Goal: Task Accomplishment & Management: Manage account settings

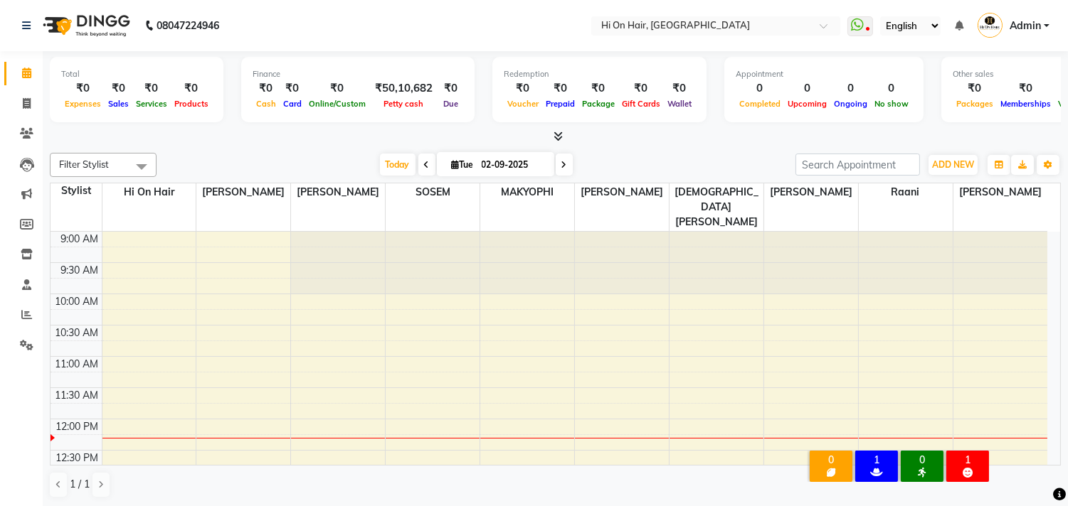
scroll to position [1, 0]
click at [23, 318] on icon at bounding box center [26, 314] width 11 height 11
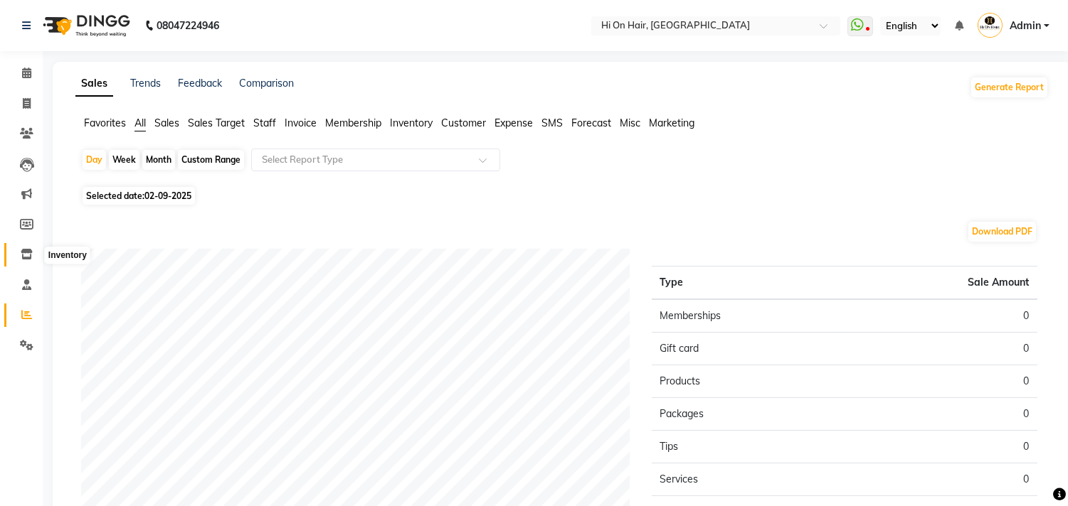
click at [27, 259] on icon at bounding box center [27, 254] width 12 height 11
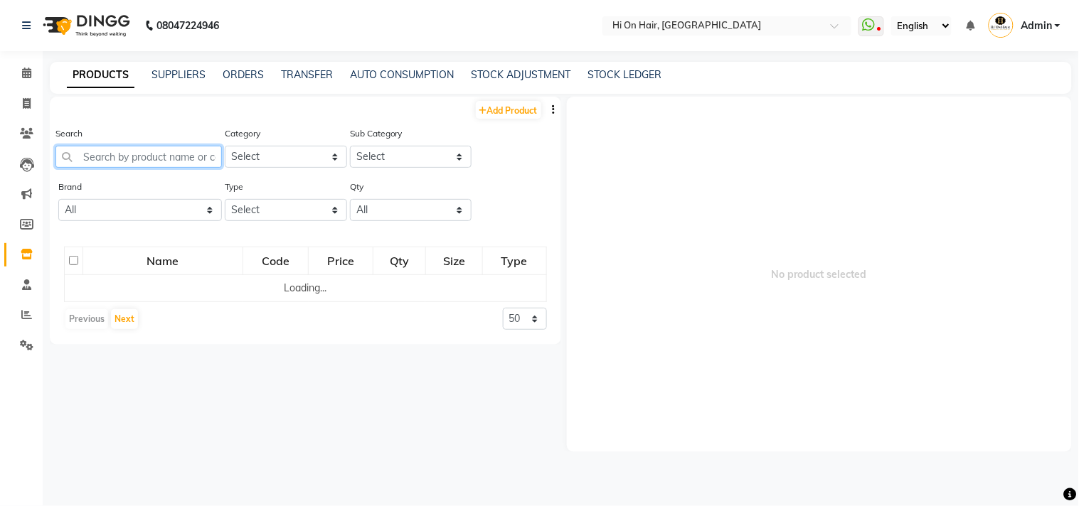
click at [110, 159] on input "text" at bounding box center [138, 157] width 166 height 22
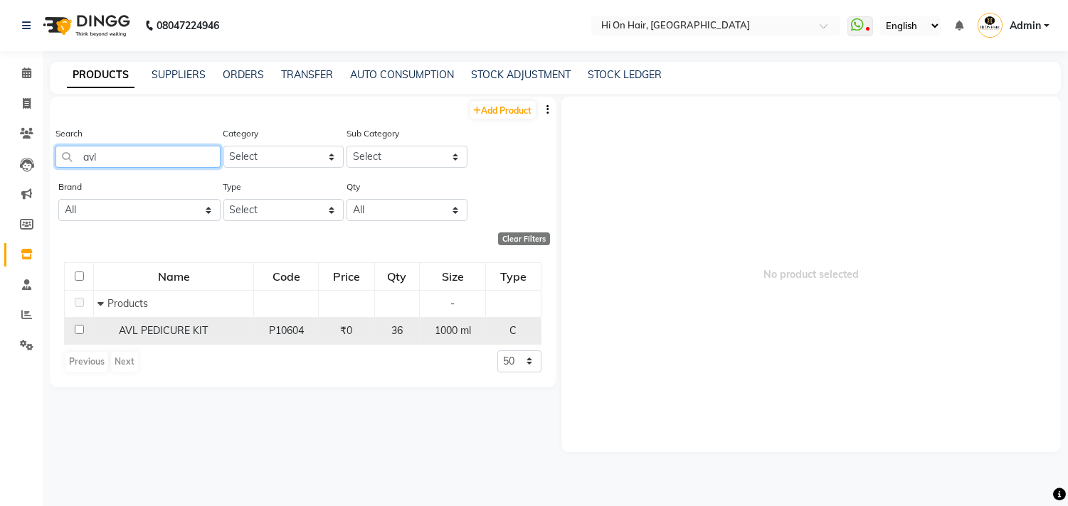
type input "avl"
click at [167, 329] on span "AVL PEDICURE KIT" at bounding box center [163, 330] width 89 height 13
select select
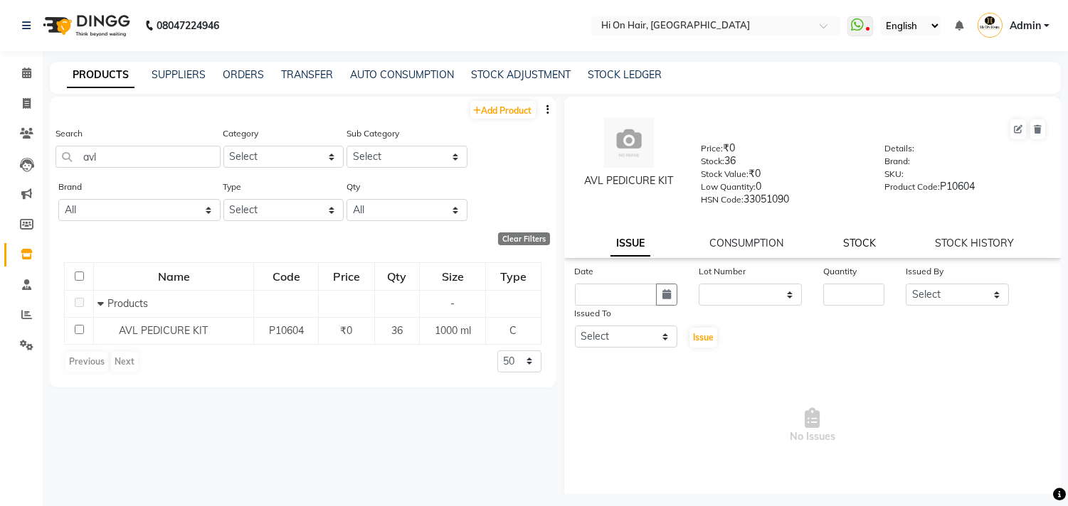
click at [851, 244] on link "STOCK" at bounding box center [859, 243] width 33 height 13
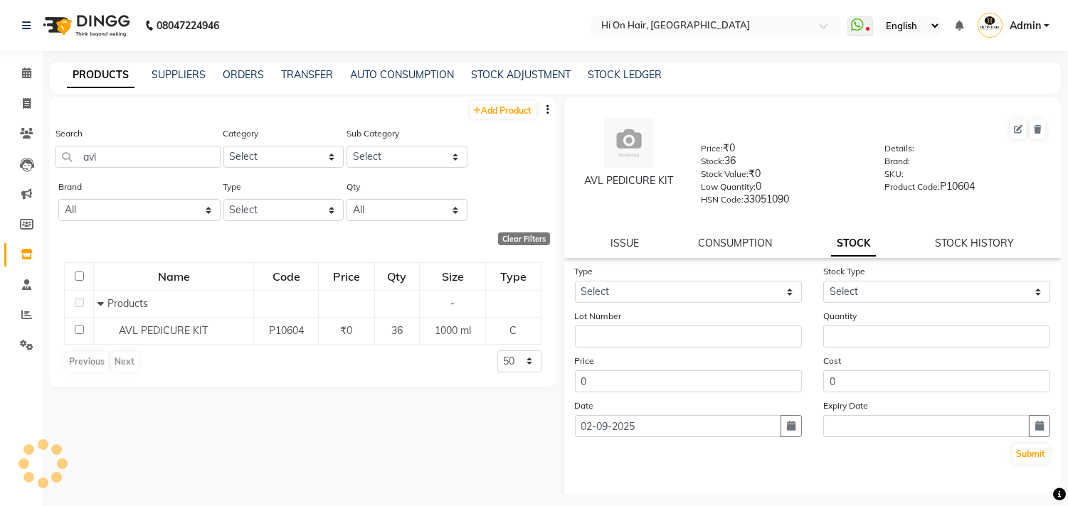
click at [954, 254] on div "AVL PEDICURE KIT Price: ₹0 Stock: 36 Stock Value: ₹0 Low Quantity: 0 HSN Code: …" at bounding box center [812, 177] width 497 height 161
click at [958, 249] on link "STOCK HISTORY" at bounding box center [974, 243] width 79 height 13
select select "all"
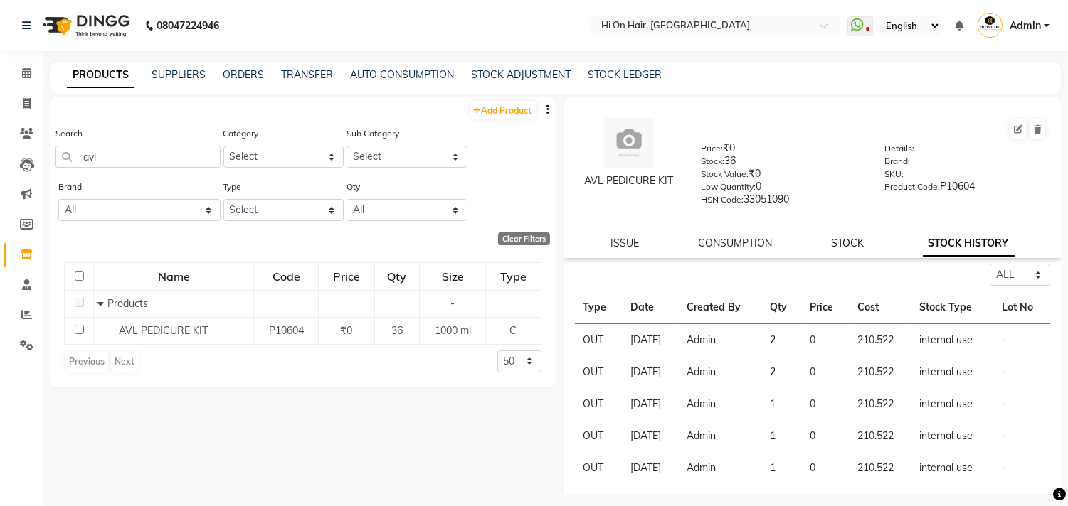
click at [836, 243] on link "STOCK" at bounding box center [847, 243] width 33 height 13
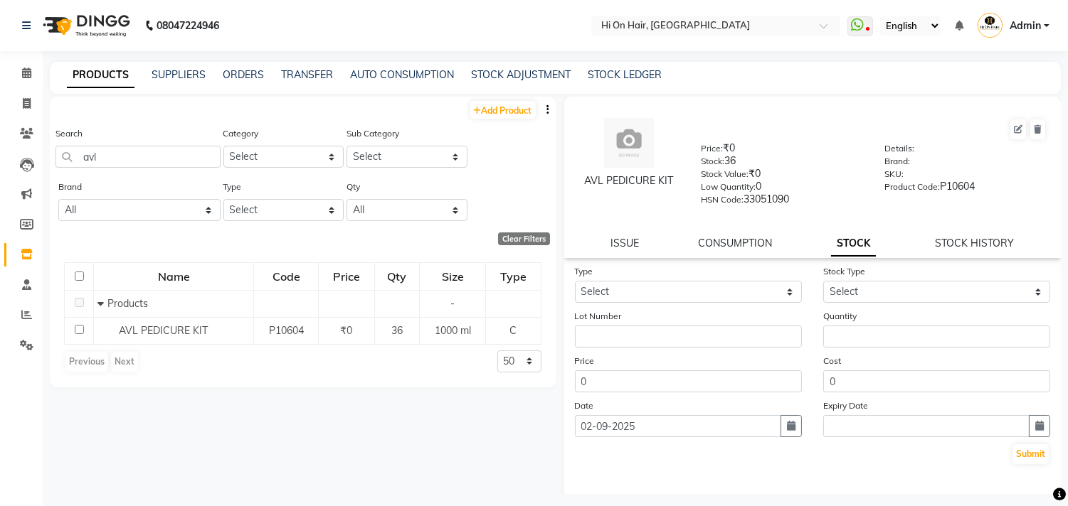
click at [944, 236] on div "STOCK HISTORY" at bounding box center [974, 243] width 79 height 15
drag, startPoint x: 954, startPoint y: 243, endPoint x: 956, endPoint y: 250, distance: 7.3
click at [955, 245] on link "STOCK HISTORY" at bounding box center [974, 243] width 79 height 13
select select "all"
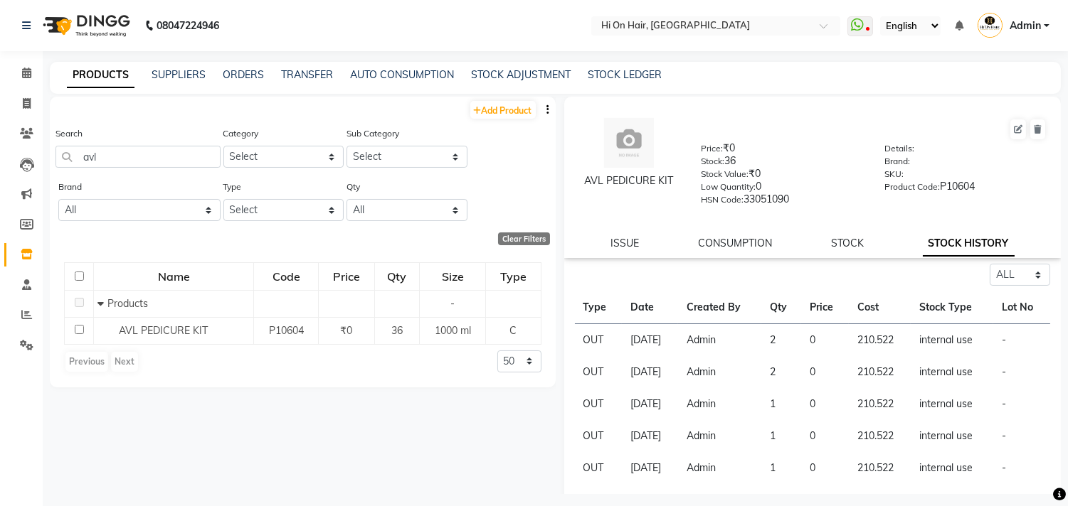
click at [956, 250] on link "STOCK HISTORY" at bounding box center [968, 244] width 92 height 26
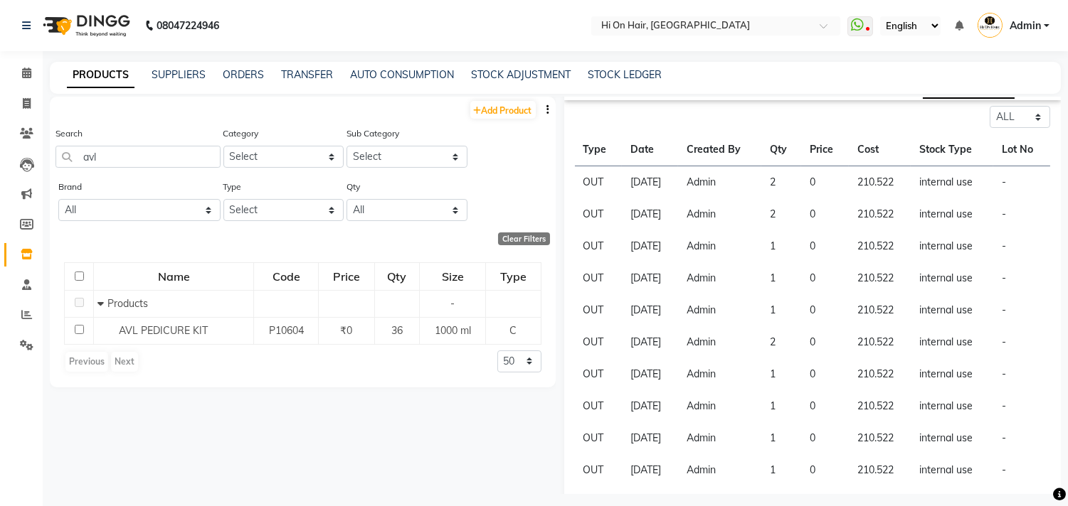
scroll to position [193, 0]
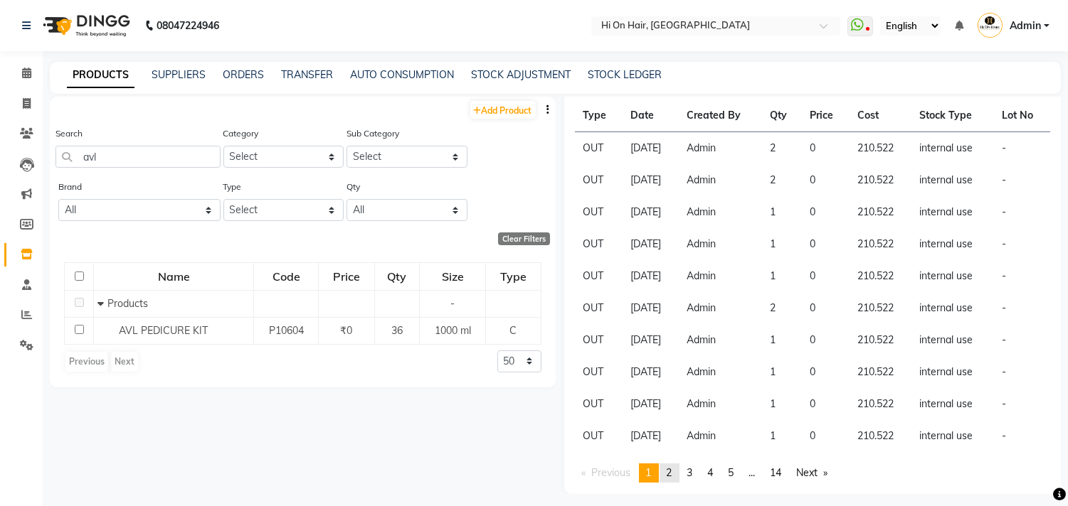
click at [670, 470] on span "2" at bounding box center [669, 473] width 6 height 13
click at [672, 470] on span "2" at bounding box center [669, 473] width 6 height 13
click at [696, 470] on link "page 3" at bounding box center [690, 473] width 20 height 19
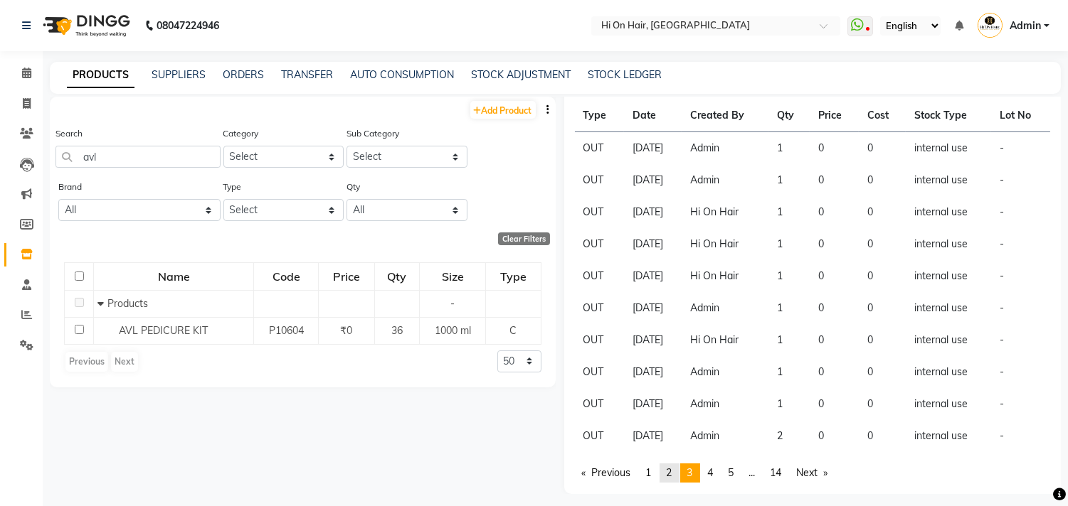
click at [672, 474] on span "2" at bounding box center [669, 473] width 6 height 13
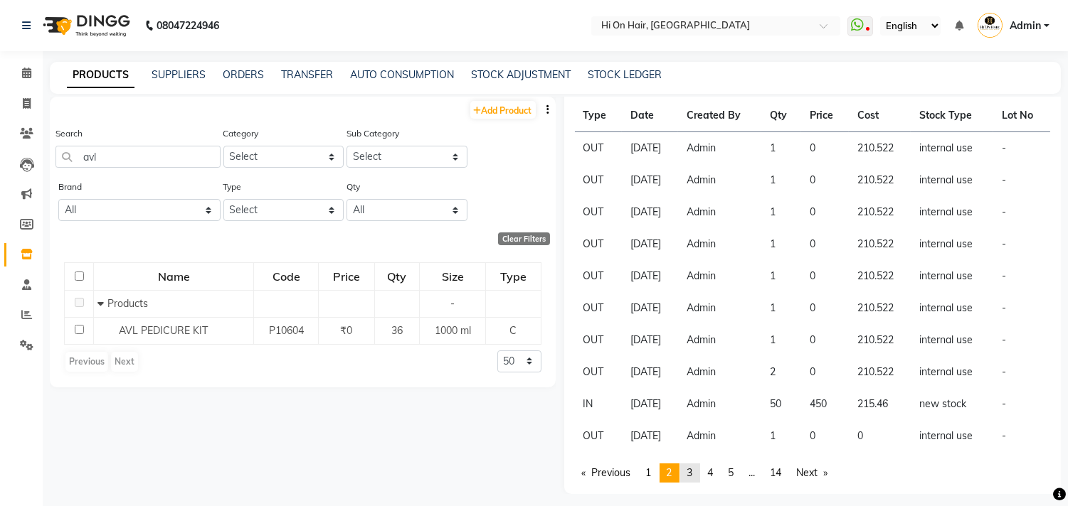
click at [686, 474] on link "page 3" at bounding box center [690, 473] width 20 height 19
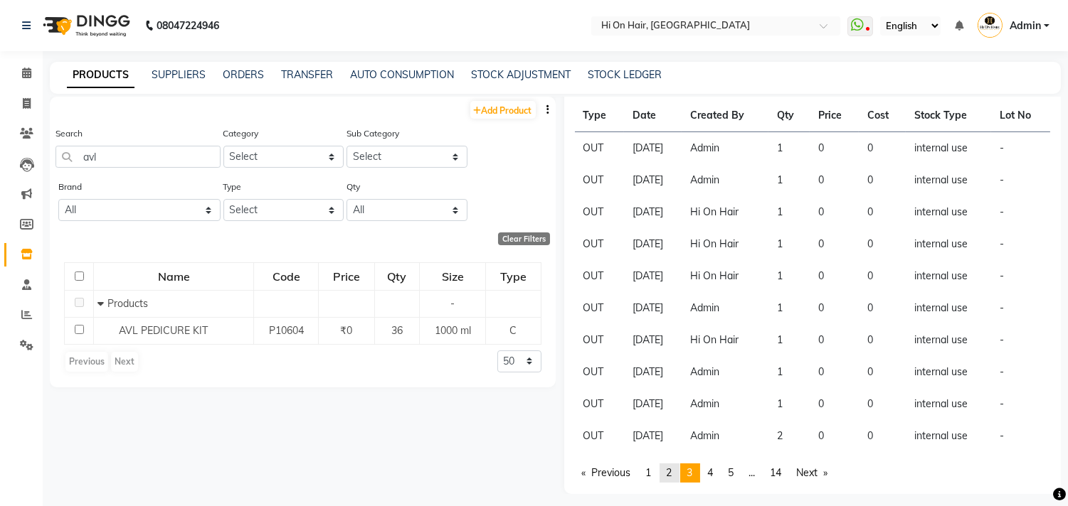
click at [669, 474] on span "2" at bounding box center [669, 473] width 6 height 13
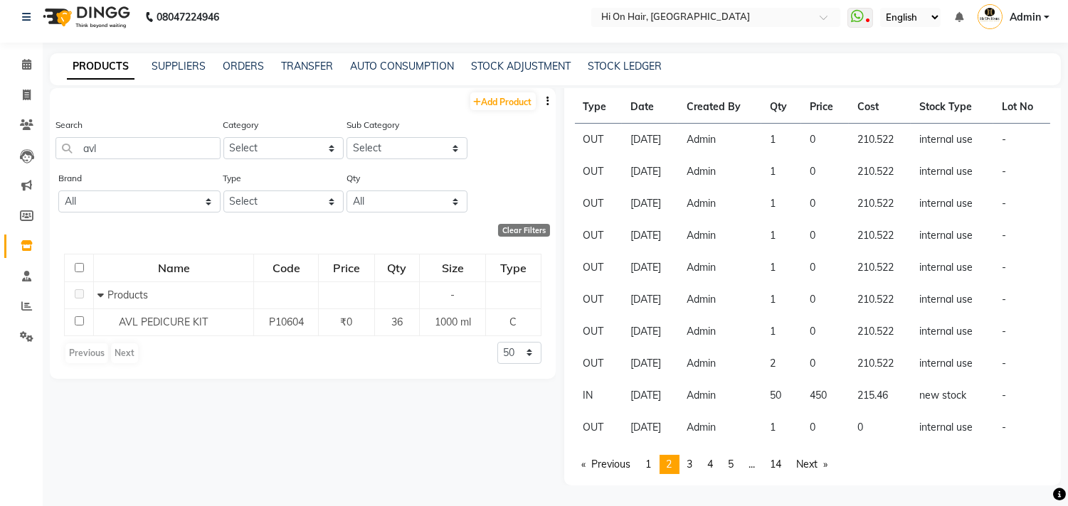
scroll to position [0, 0]
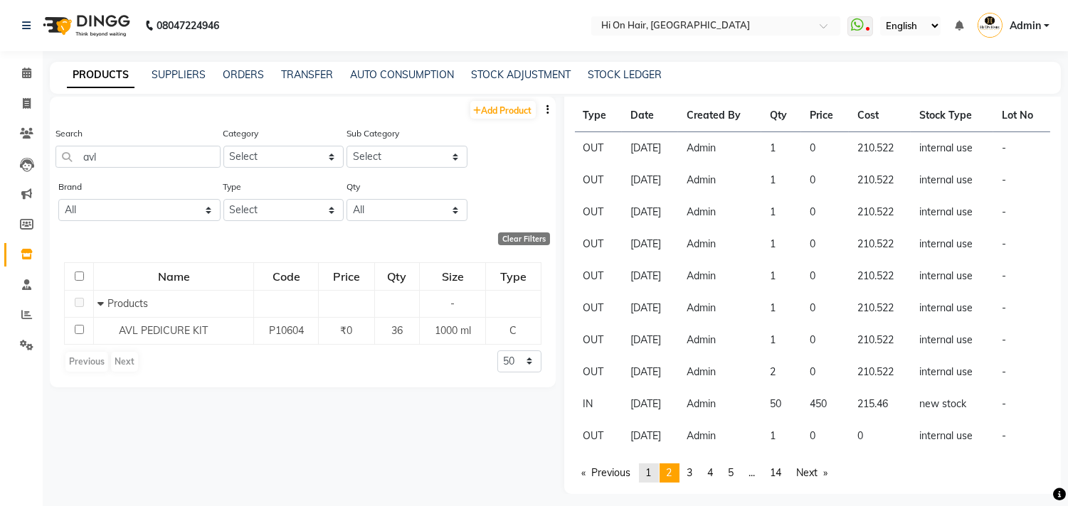
click at [649, 472] on span "1" at bounding box center [649, 473] width 6 height 13
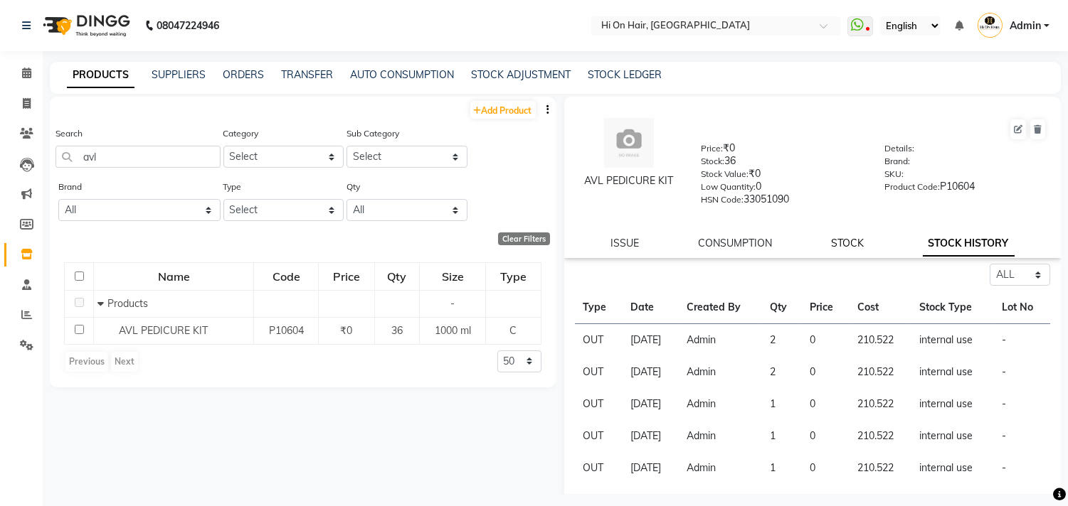
click at [845, 245] on link "STOCK" at bounding box center [847, 243] width 33 height 13
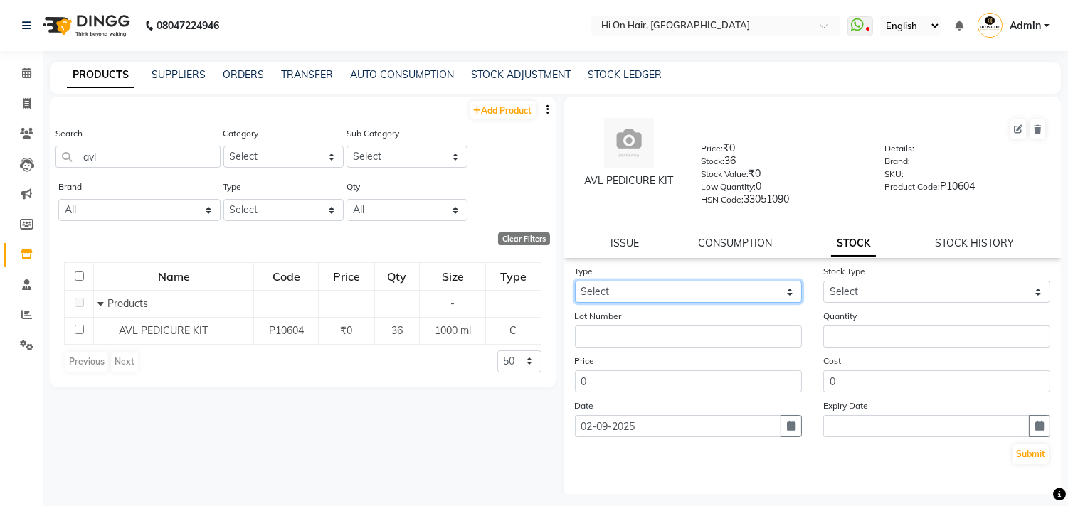
click at [751, 292] on select "Select In Out" at bounding box center [688, 292] width 227 height 22
select select "out"
click at [575, 282] on select "Select In Out" at bounding box center [688, 292] width 227 height 22
select select
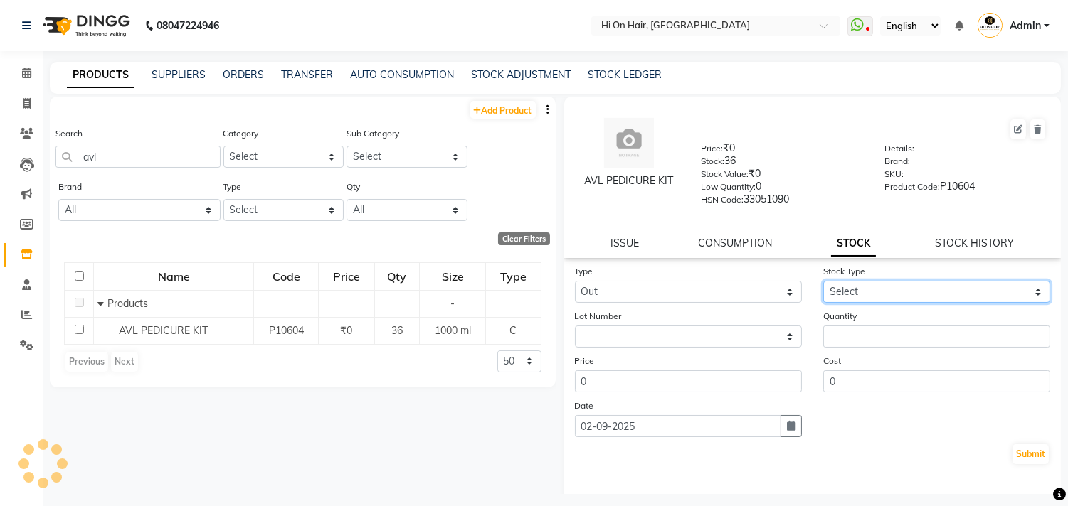
click at [863, 292] on select "Select Internal Use Damaged Expired Adjustment Return Other" at bounding box center [936, 292] width 227 height 22
select select "internal use"
click at [823, 282] on select "Select Internal Use Damaged Expired Adjustment Return Other" at bounding box center [936, 292] width 227 height 22
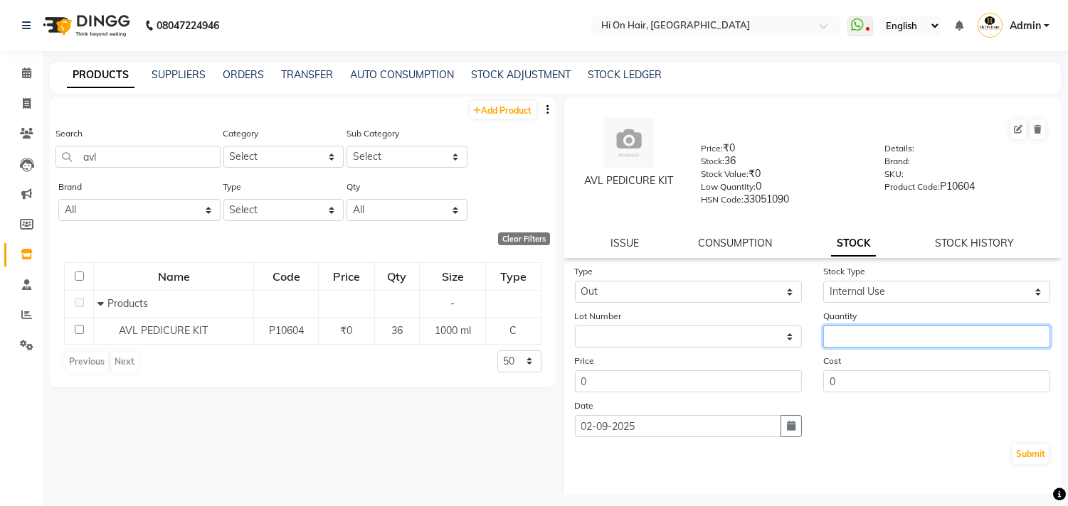
click at [863, 330] on input "number" at bounding box center [936, 337] width 227 height 22
type input "1"
click at [787, 428] on icon "button" at bounding box center [791, 426] width 9 height 10
select select "9"
select select "2025"
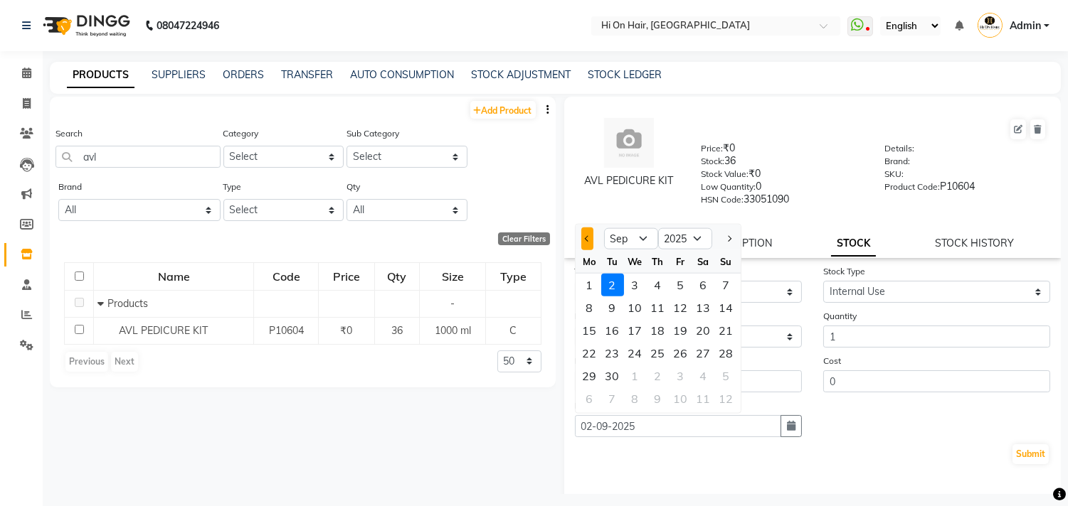
click at [585, 238] on span "Previous month" at bounding box center [587, 238] width 6 height 6
select select "7"
click at [655, 331] on div "17" at bounding box center [657, 330] width 23 height 23
type input "17-07-2025"
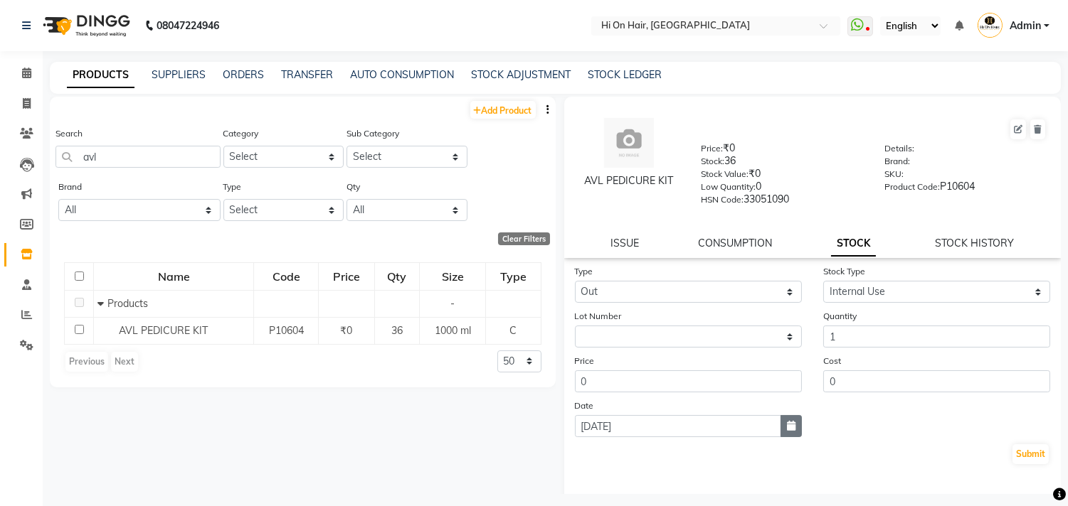
click at [787, 427] on icon "button" at bounding box center [791, 426] width 9 height 10
select select "7"
select select "2025"
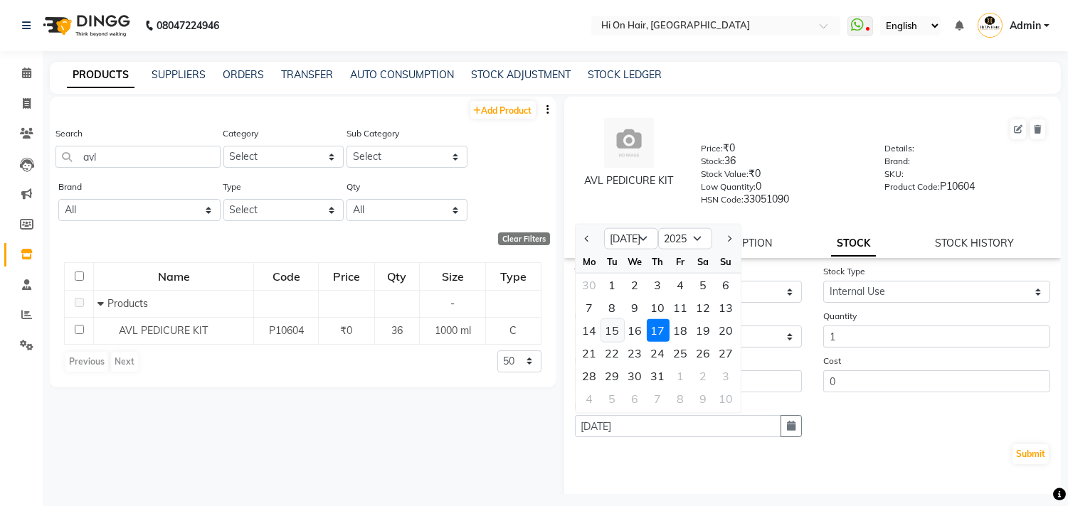
click at [610, 324] on div "15" at bounding box center [612, 330] width 23 height 23
type input "15-07-2025"
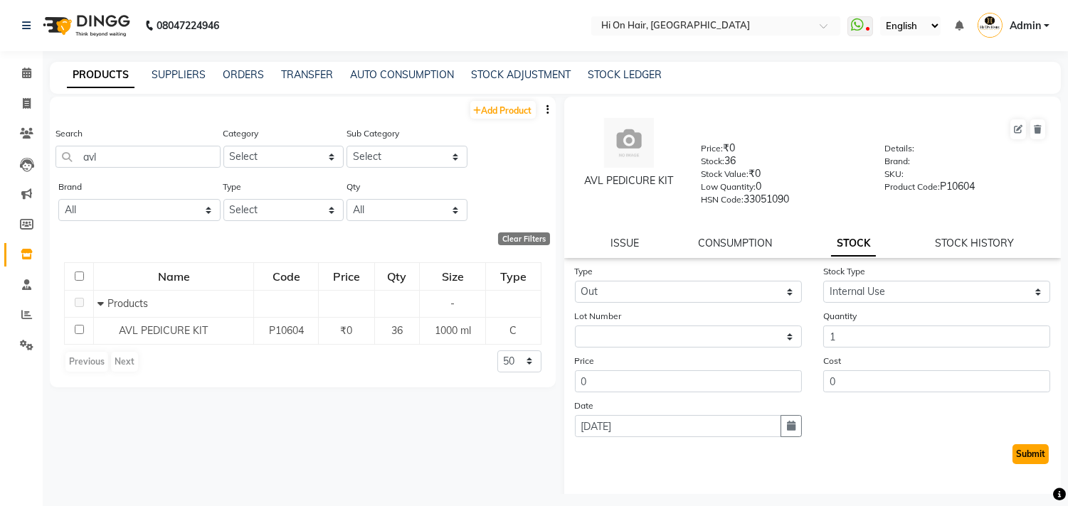
click at [1015, 452] on button "Submit" at bounding box center [1030, 455] width 36 height 20
select select
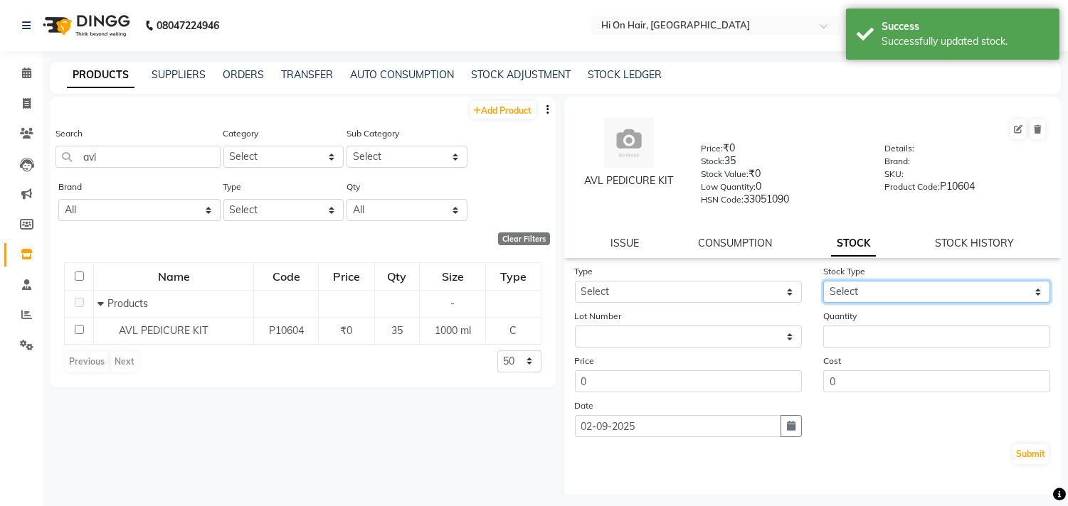
click at [1025, 294] on select "Select Internal Use Damaged Expired Adjustment Return Other" at bounding box center [936, 292] width 227 height 22
select select "internal use"
click at [823, 282] on select "Select Internal Use Damaged Expired Adjustment Return Other" at bounding box center [936, 292] width 227 height 22
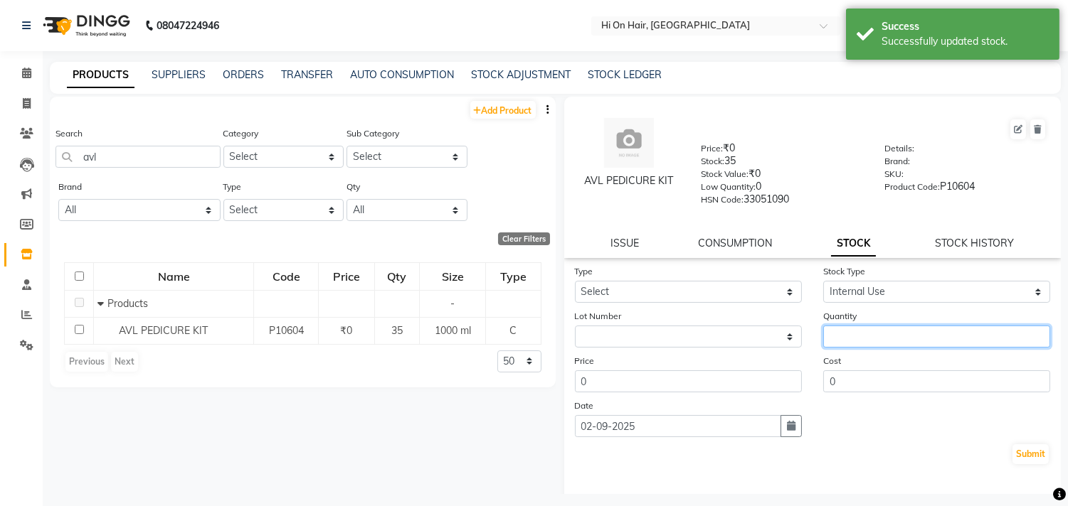
click at [837, 334] on input "number" at bounding box center [936, 337] width 227 height 22
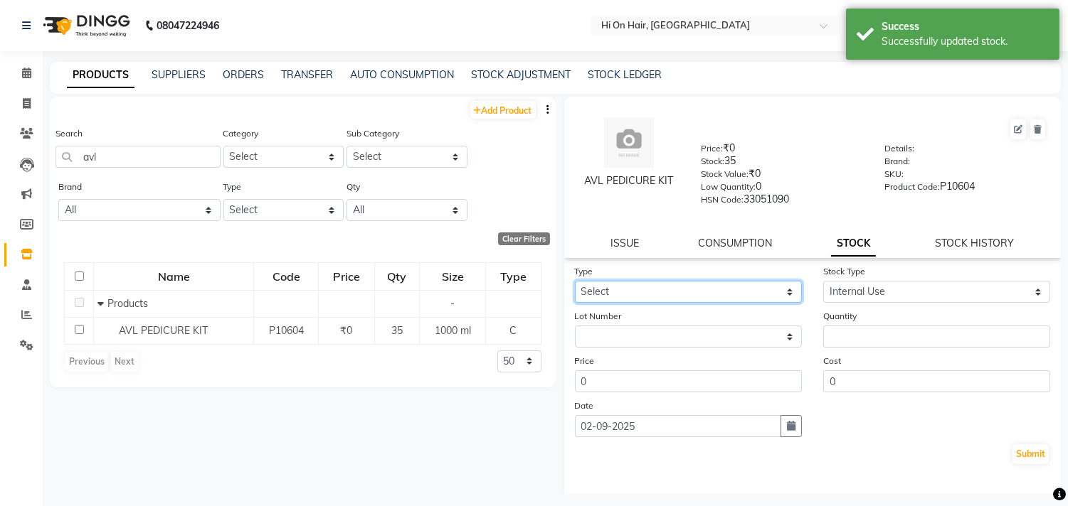
click at [760, 300] on select "Select In Out" at bounding box center [688, 292] width 227 height 22
select select "out"
click at [575, 282] on select "Select In Out" at bounding box center [688, 292] width 227 height 22
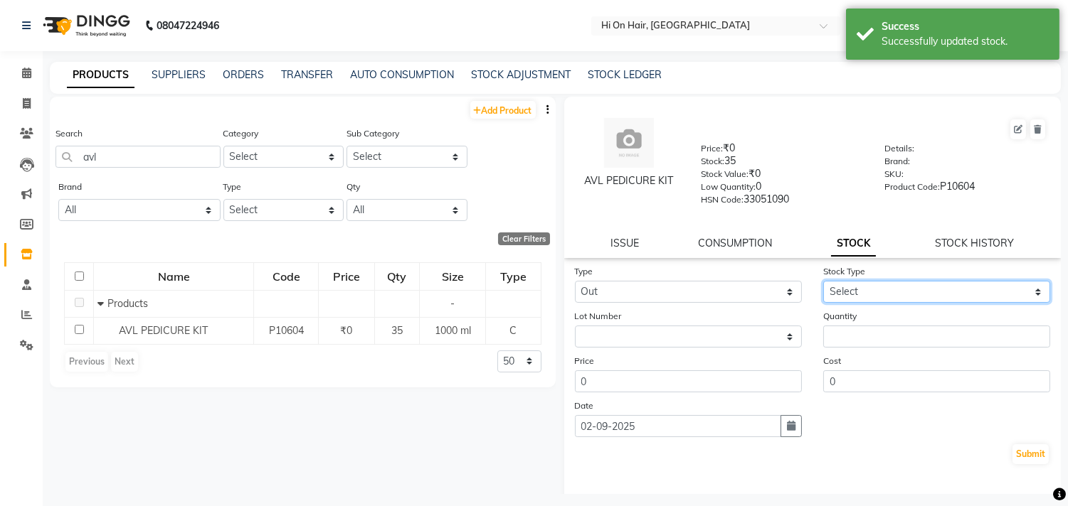
click at [864, 294] on select "Select Internal Use Damaged Expired Adjustment Return Other" at bounding box center [936, 292] width 227 height 22
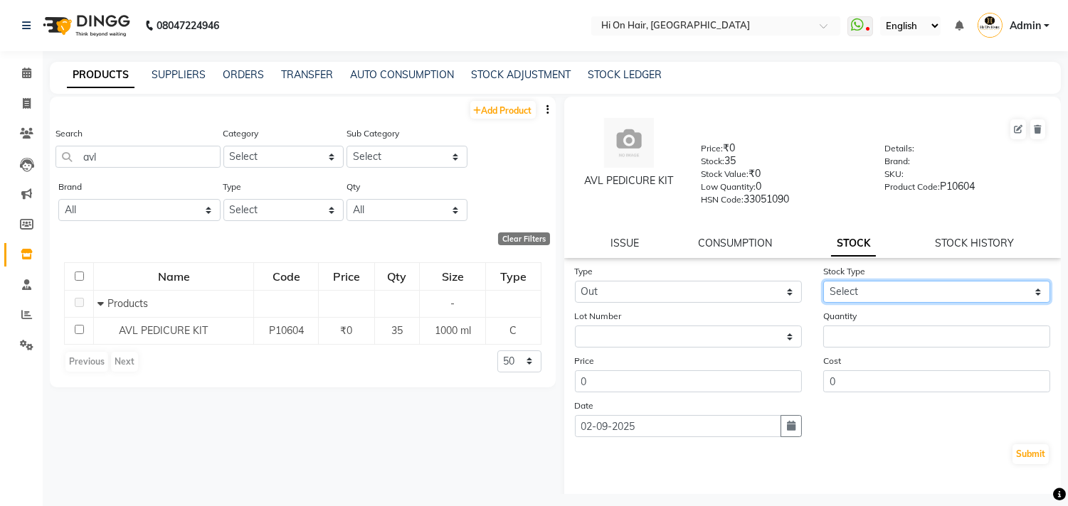
select select "internal use"
click at [823, 282] on select "Select Internal Use Damaged Expired Adjustment Return Other" at bounding box center [936, 292] width 227 height 22
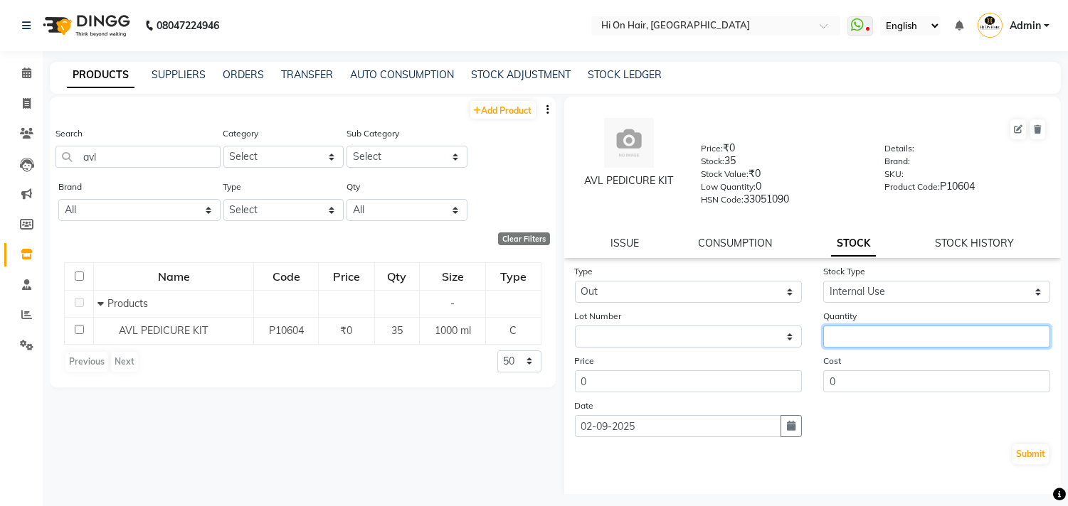
click at [866, 331] on input "number" at bounding box center [936, 337] width 227 height 22
type input "1"
click at [787, 422] on icon "button" at bounding box center [791, 426] width 9 height 10
select select "9"
select select "2025"
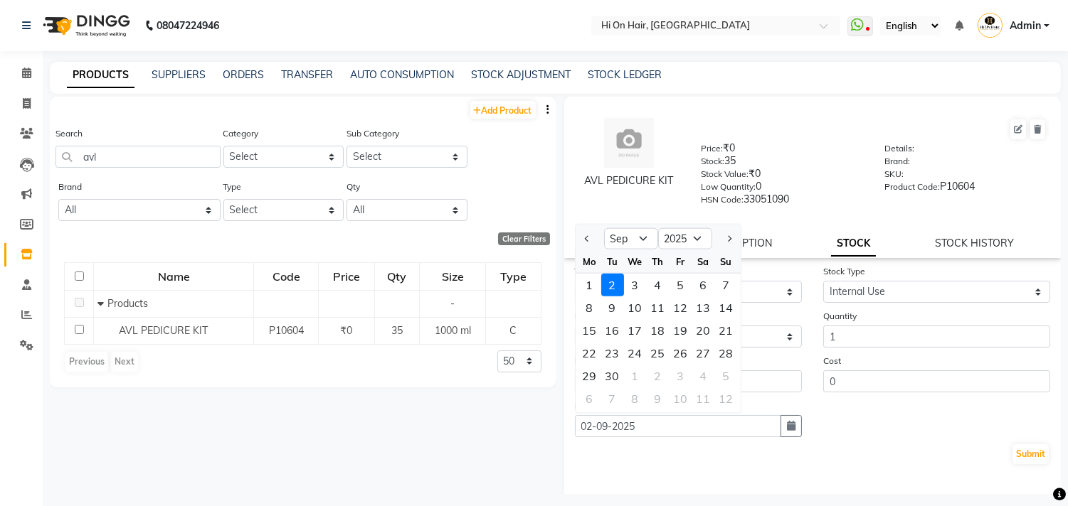
click at [656, 351] on div "25" at bounding box center [657, 353] width 23 height 23
type input "25-09-2025"
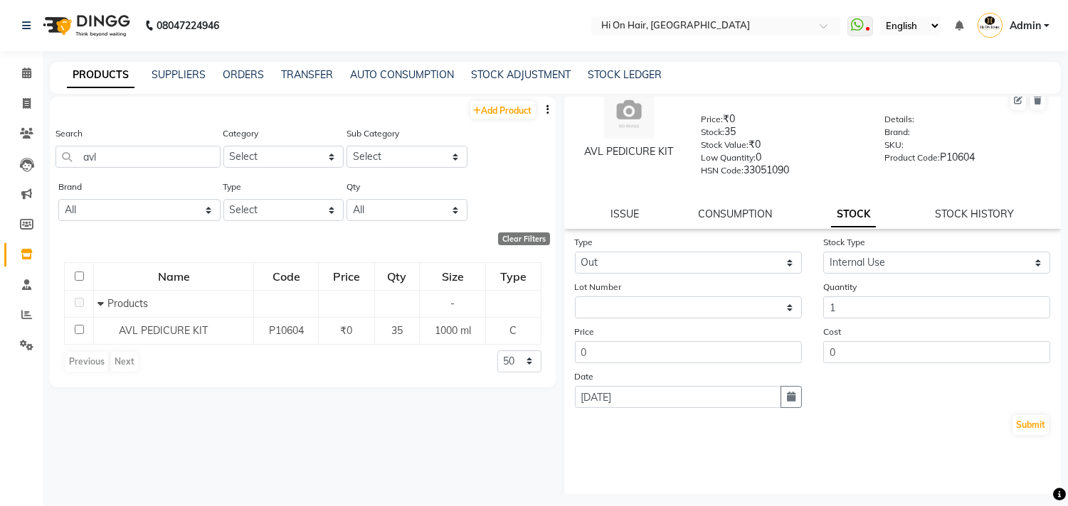
scroll to position [54, 0]
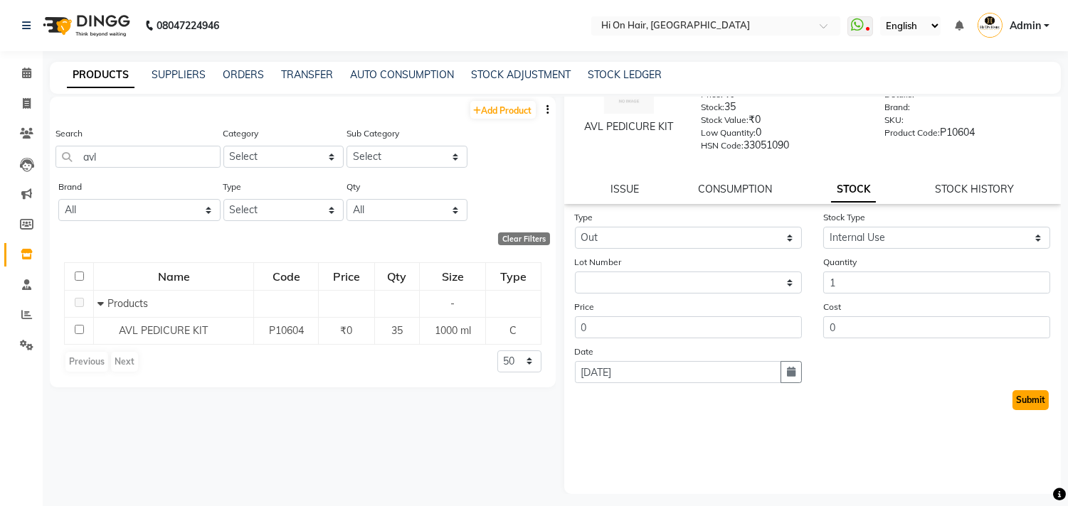
click at [1012, 402] on button "Submit" at bounding box center [1030, 400] width 36 height 20
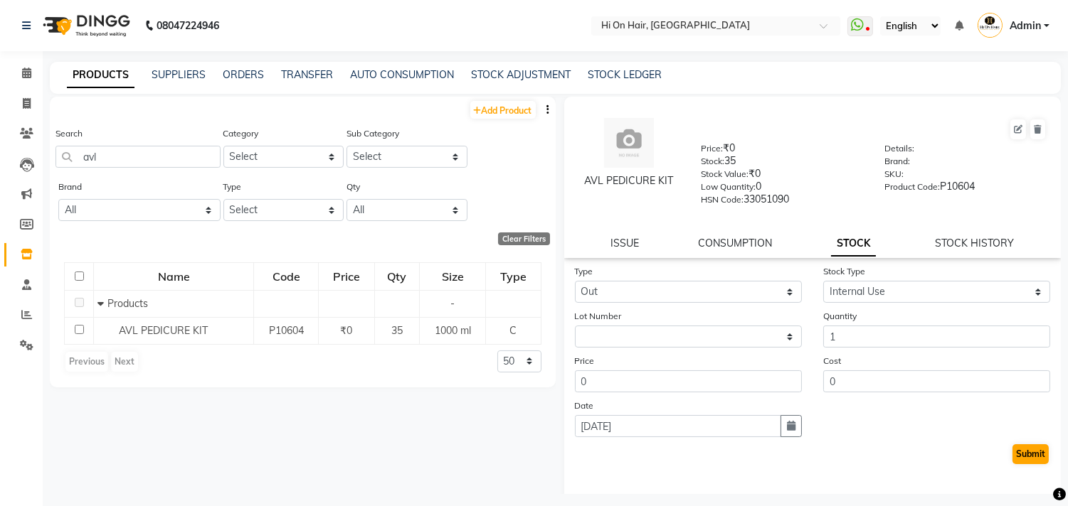
select select
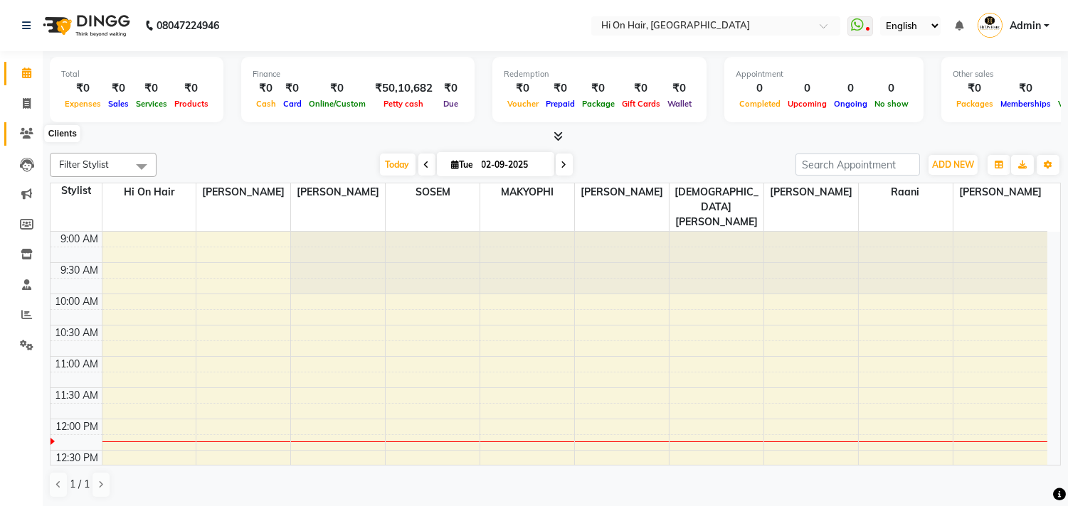
click at [28, 131] on icon at bounding box center [27, 133] width 14 height 11
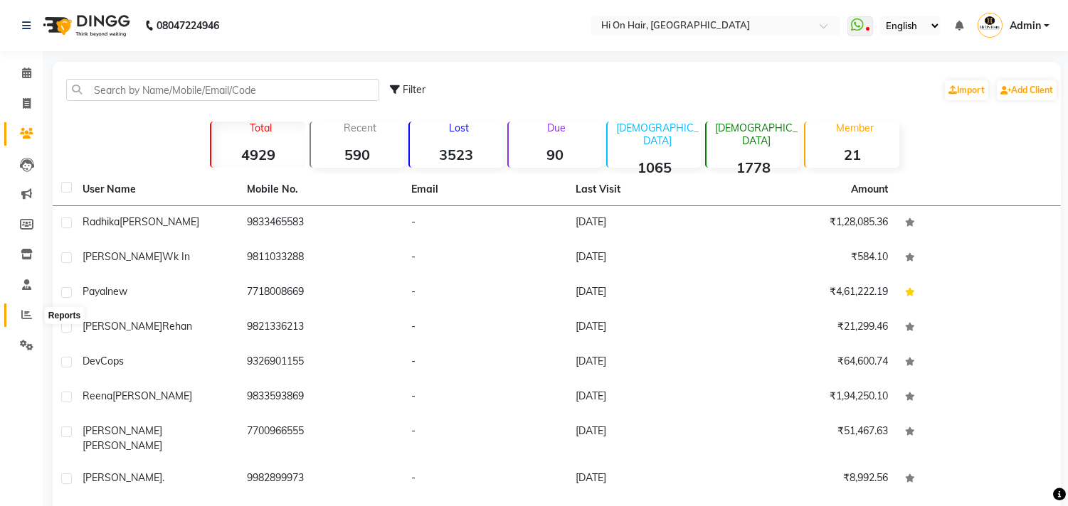
click at [23, 318] on icon at bounding box center [26, 314] width 11 height 11
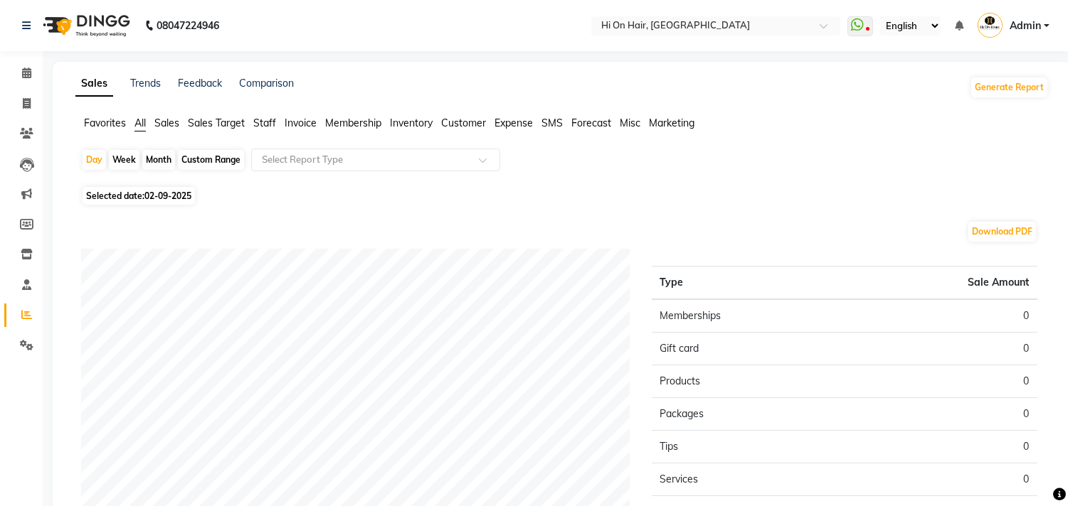
click at [160, 164] on div "Month" at bounding box center [158, 160] width 33 height 20
select select "9"
select select "2025"
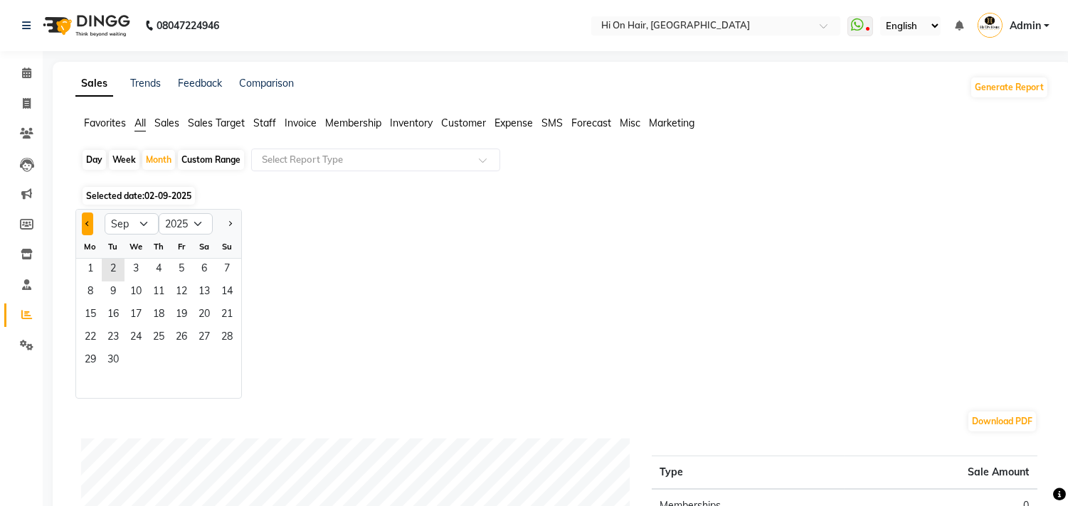
click at [82, 228] on button "Previous month" at bounding box center [87, 224] width 11 height 23
select select "7"
click at [119, 272] on span "1" at bounding box center [113, 270] width 23 height 23
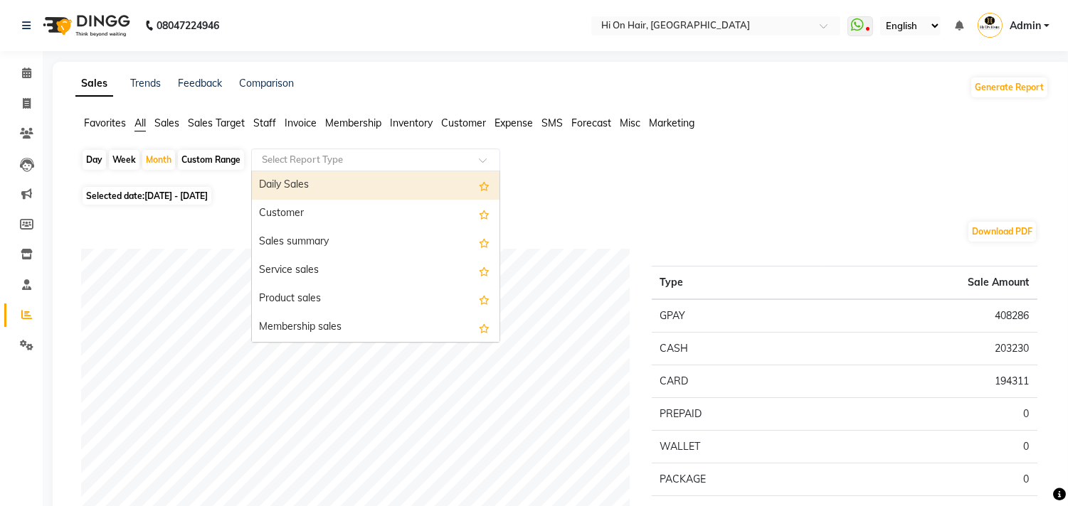
click at [348, 169] on div "Select Report Type" at bounding box center [375, 160] width 249 height 23
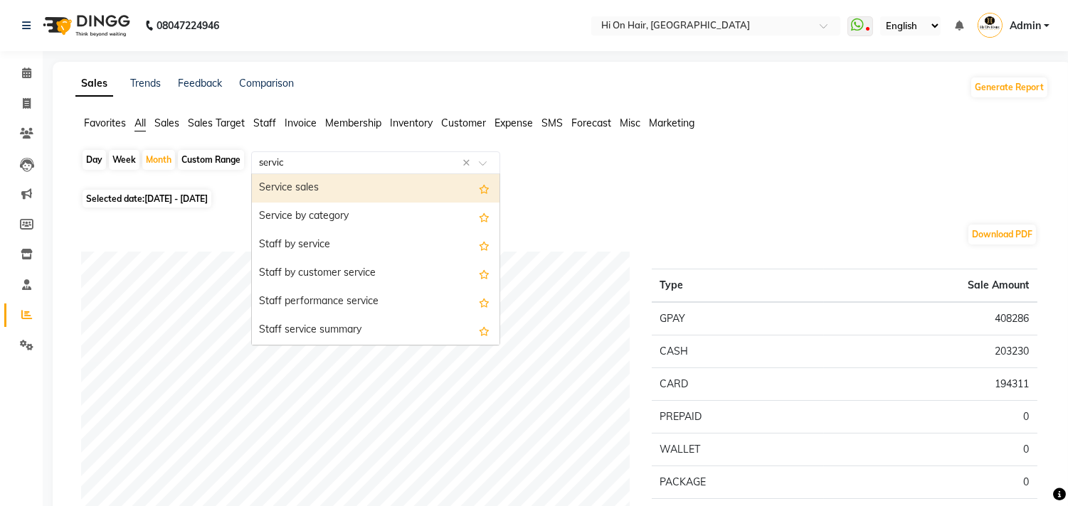
type input "service"
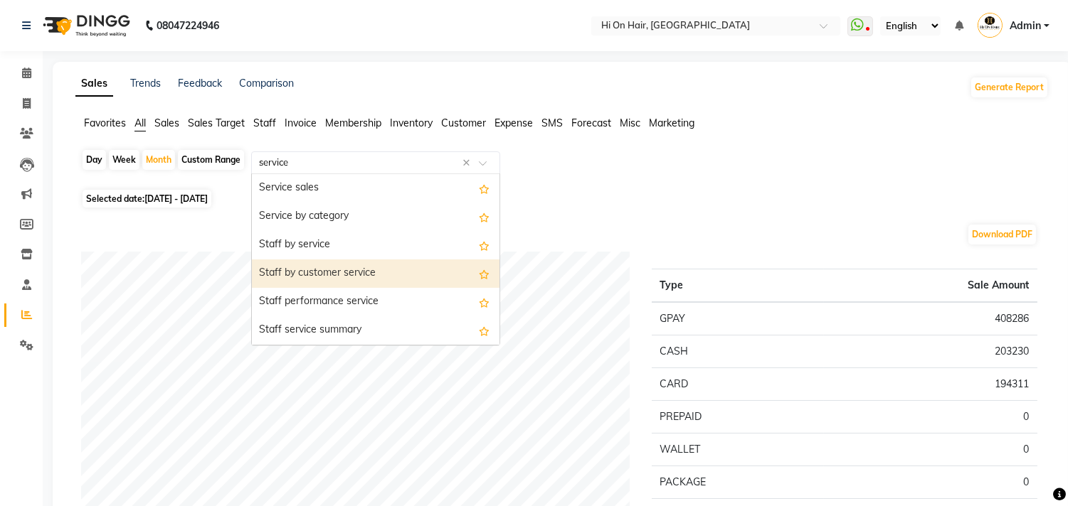
click at [300, 277] on div "Staff by customer service" at bounding box center [376, 274] width 248 height 28
select select "full_report"
select select "csv"
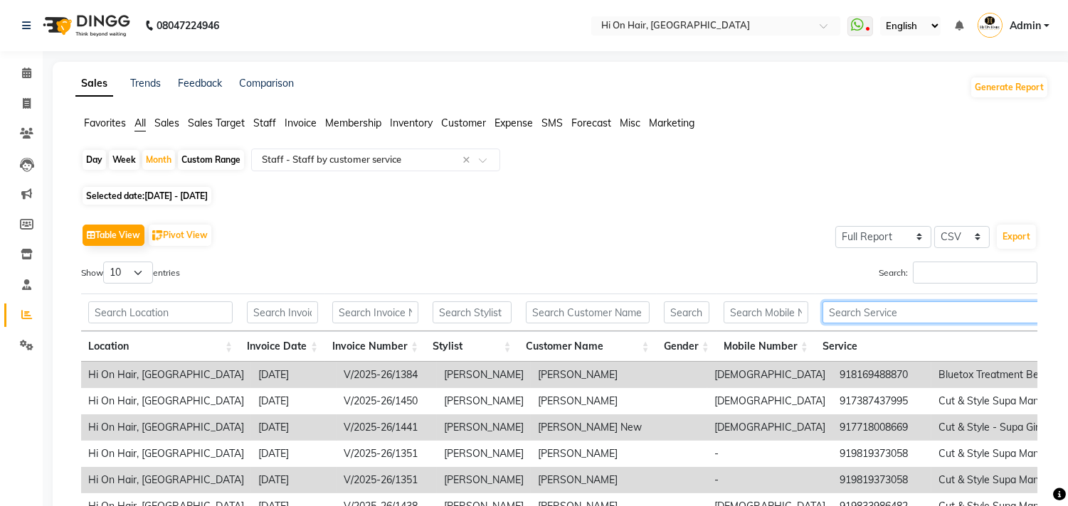
click at [927, 312] on input "text" at bounding box center [943, 313] width 243 height 22
click at [950, 267] on input "Search:" at bounding box center [974, 273] width 124 height 22
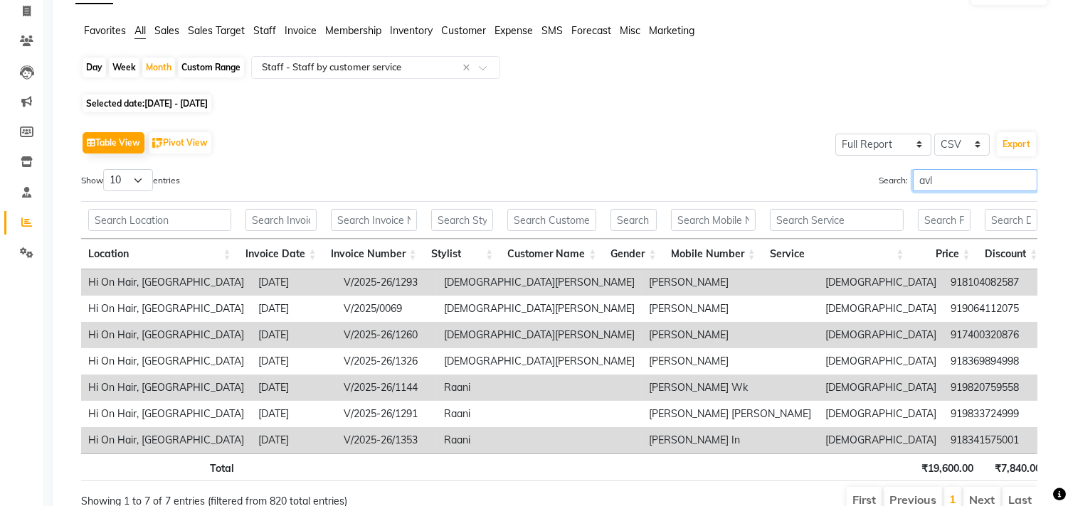
scroll to position [13, 0]
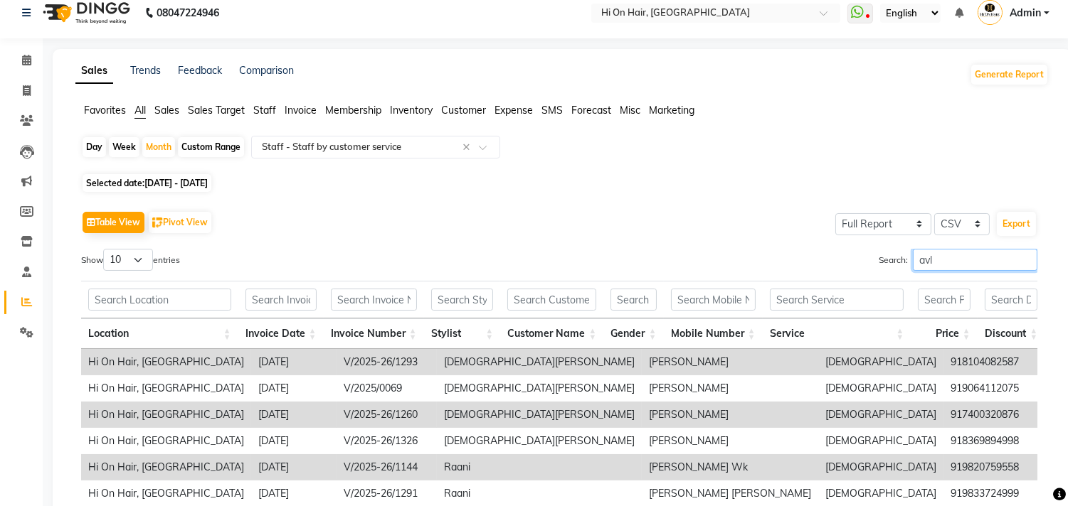
type input "avl"
